Goal: Task Accomplishment & Management: Manage account settings

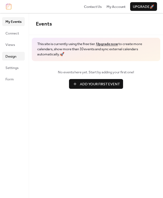
click at [12, 57] on span "Design" at bounding box center [10, 56] width 11 height 5
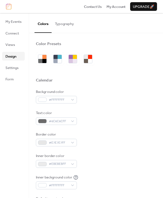
click at [66, 23] on button "Typography" at bounding box center [65, 22] width 26 height 19
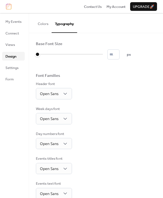
click at [44, 24] on button "Colors" at bounding box center [42, 22] width 17 height 19
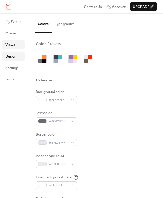
click at [13, 48] on span "Views" at bounding box center [10, 44] width 10 height 5
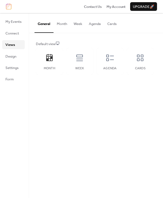
click at [62, 26] on button "Month" at bounding box center [62, 22] width 17 height 19
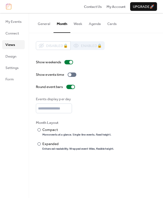
click at [48, 25] on button "General" at bounding box center [43, 22] width 19 height 19
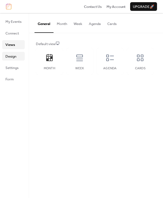
click at [12, 58] on span "Design" at bounding box center [10, 56] width 11 height 5
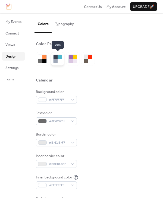
click at [54, 58] on div at bounding box center [56, 57] width 4 height 4
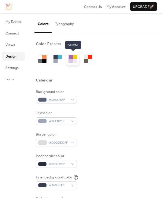
click at [71, 58] on div at bounding box center [71, 57] width 4 height 4
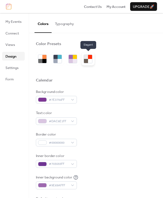
click at [86, 60] on div at bounding box center [86, 61] width 4 height 4
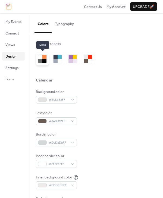
click at [36, 59] on div at bounding box center [42, 58] width 13 height 13
click at [41, 59] on div at bounding box center [40, 61] width 4 height 4
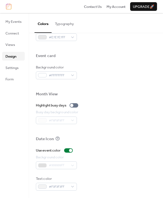
scroll to position [251, 0]
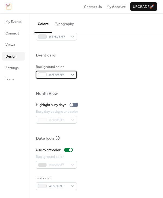
click at [72, 74] on div "#FFFFFFFF" at bounding box center [56, 75] width 41 height 8
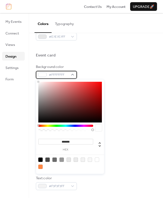
click at [72, 74] on div "#FFFFFFFF" at bounding box center [56, 75] width 41 height 8
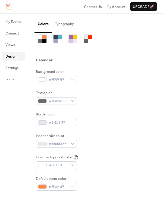
scroll to position [0, 0]
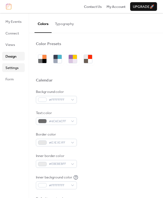
click at [11, 69] on span "Settings" at bounding box center [11, 67] width 13 height 5
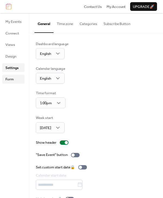
click at [11, 78] on span "Form" at bounding box center [9, 79] width 8 height 5
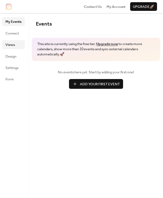
click at [13, 48] on span "Views" at bounding box center [10, 44] width 10 height 5
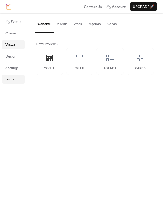
click at [10, 81] on span "Form" at bounding box center [9, 79] width 8 height 5
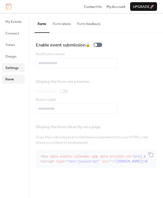
click at [10, 71] on span "Settings" at bounding box center [11, 67] width 13 height 5
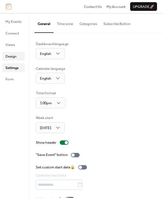
click at [10, 57] on span "Design" at bounding box center [10, 56] width 11 height 5
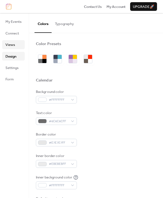
click at [10, 46] on span "Views" at bounding box center [10, 44] width 10 height 5
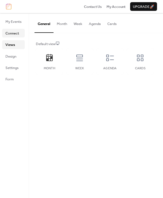
click at [9, 36] on span "Connect" at bounding box center [12, 33] width 14 height 5
